Goal: Task Accomplishment & Management: Manage account settings

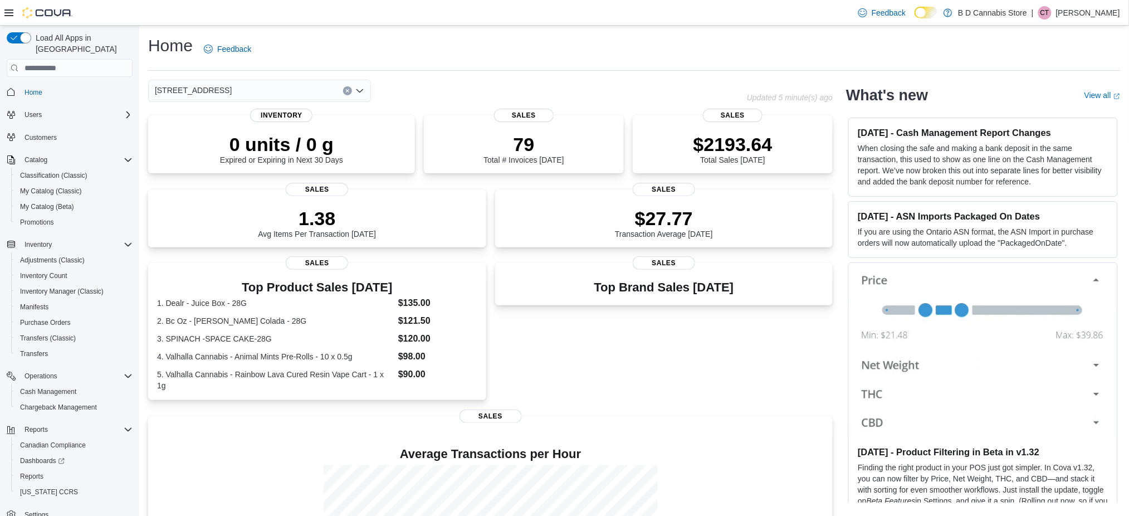
click at [1068, 2] on div "Feedback Dark Mode B D Cannabis Store | CT Cody Tomlinson" at bounding box center [987, 13] width 266 height 22
click at [1075, 8] on p "Cody Tomlinson" at bounding box center [1088, 12] width 64 height 13
click at [1065, 107] on button "Sign Out" at bounding box center [1064, 109] width 102 height 18
